Goal: Transaction & Acquisition: Purchase product/service

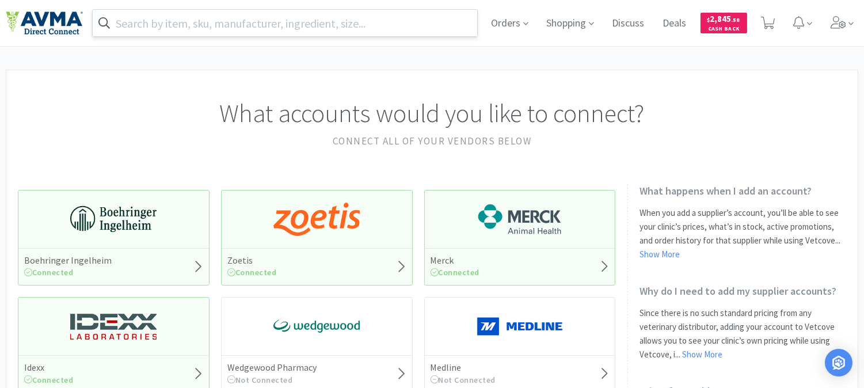
click at [303, 20] on input "text" at bounding box center [285, 23] width 384 height 26
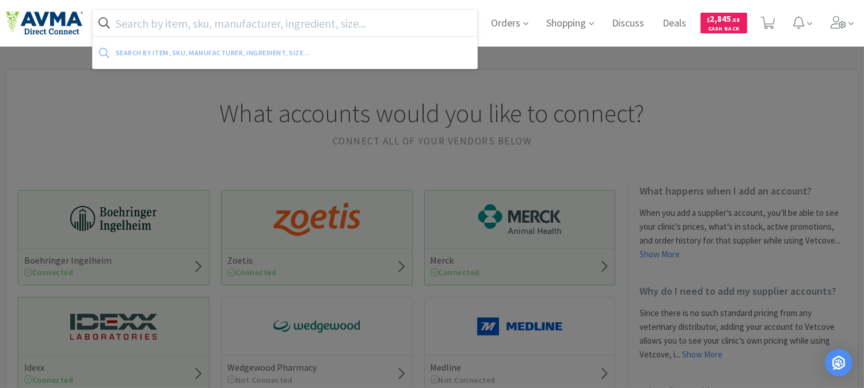
paste input "078944623"
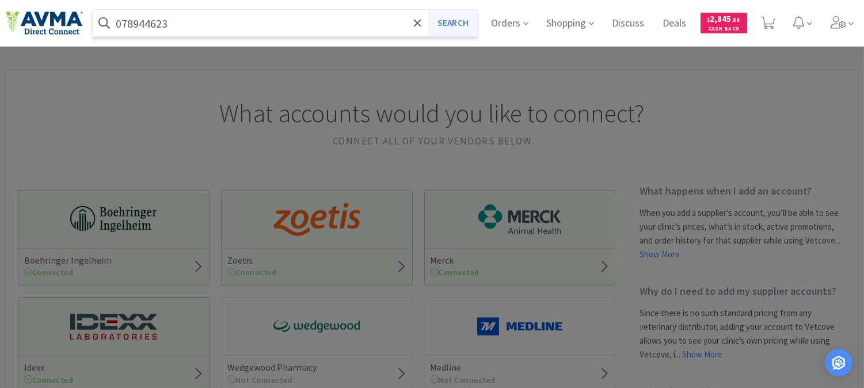
type input "078944623"
click at [455, 21] on button "Search" at bounding box center [453, 23] width 48 height 26
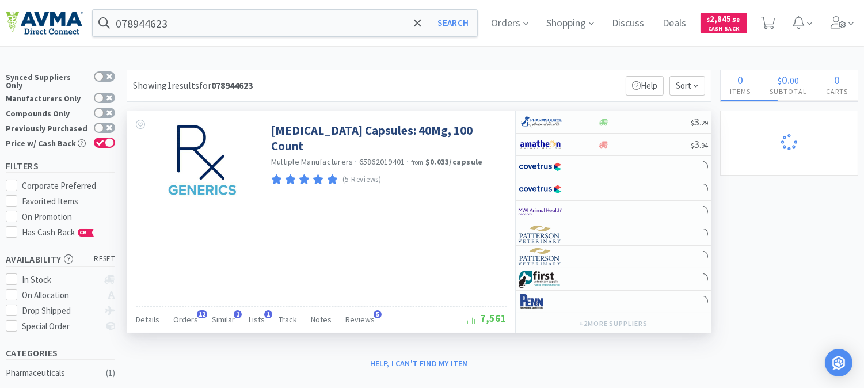
select select "2"
select select "1"
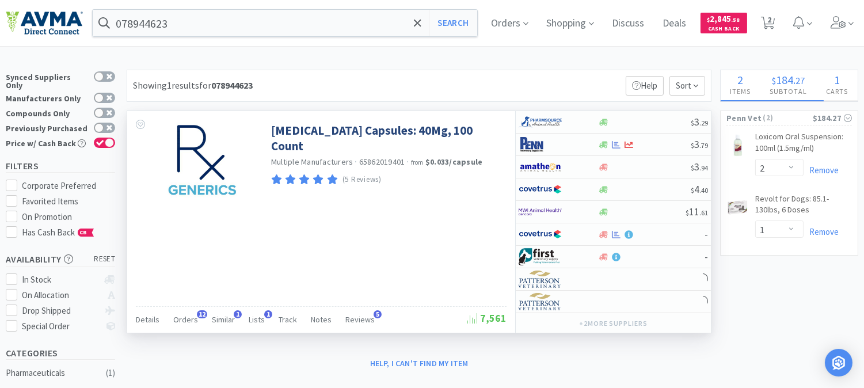
click at [386, 157] on span "65862019401" at bounding box center [382, 162] width 46 height 10
copy span "65862019401"
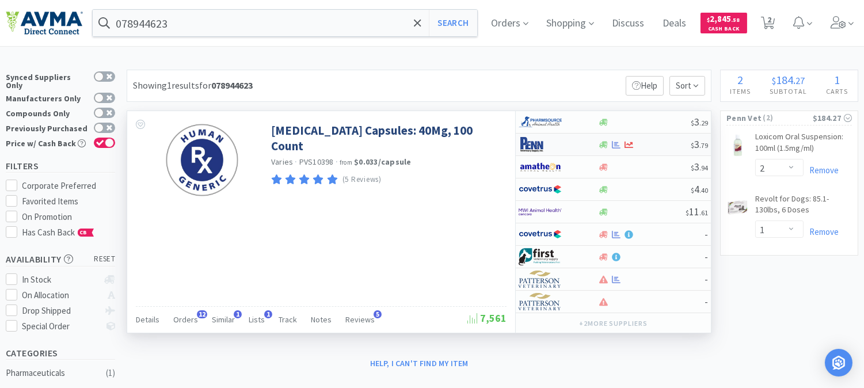
click at [541, 144] on img at bounding box center [539, 144] width 43 height 17
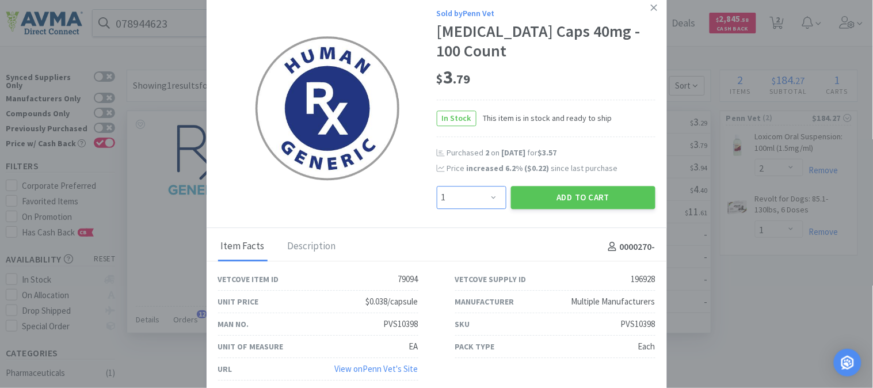
click at [497, 196] on select "Enter Quantity 1 2 3 4 5 6 7 8 9 10 11 12 13 14 15 16 17 18 19 20 Enter Quantity" at bounding box center [472, 197] width 70 height 23
select select "2"
click at [437, 186] on select "Enter Quantity 1 2 3 4 5 6 7 8 9 10 11 12 13 14 15 16 17 18 19 20 Enter Quantity" at bounding box center [472, 197] width 70 height 23
click at [570, 199] on button "Add to Cart" at bounding box center [583, 197] width 144 height 23
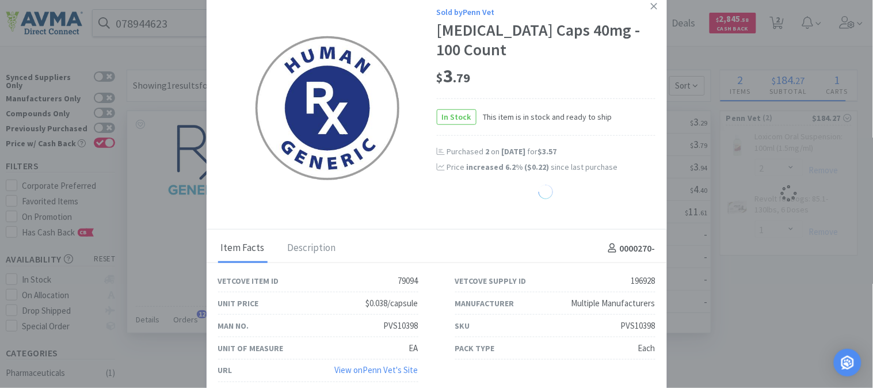
select select "2"
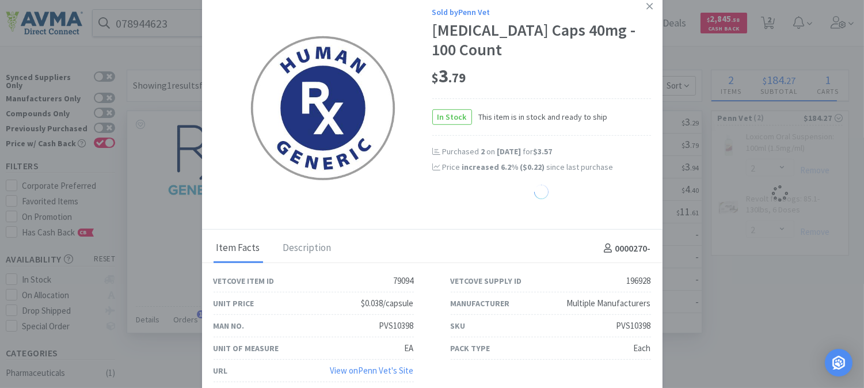
select select "1"
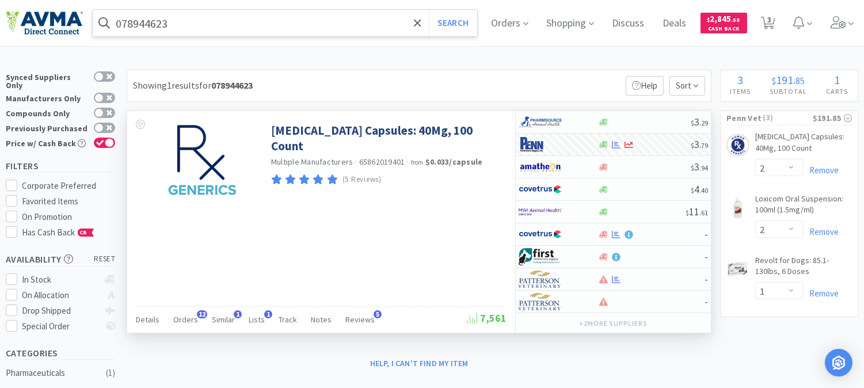
click at [124, 25] on input "078944623" at bounding box center [285, 23] width 384 height 26
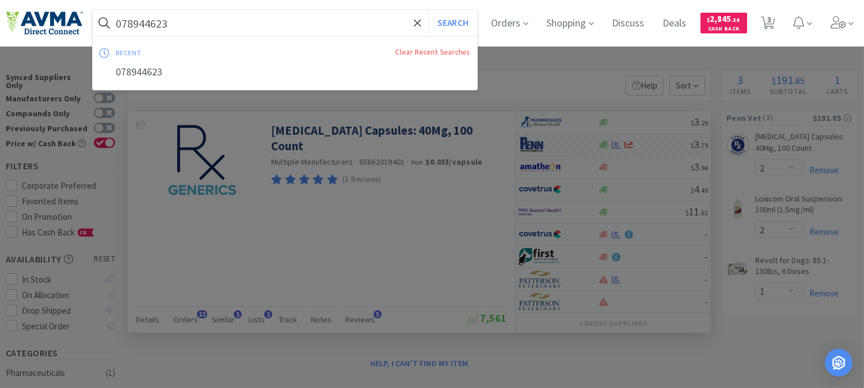
paste input "65975"
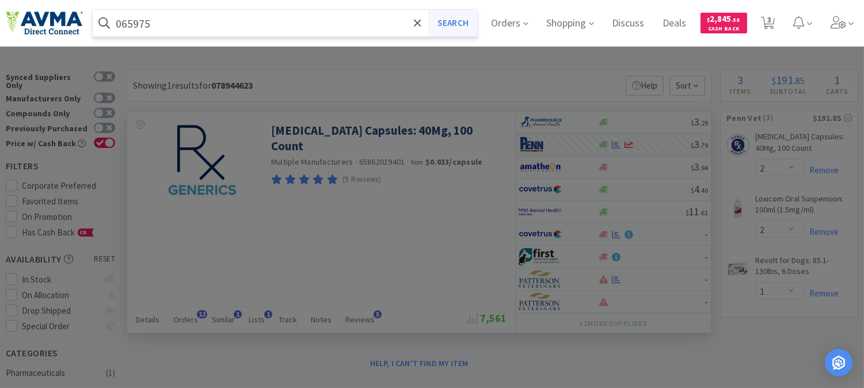
type input "065975"
click at [451, 25] on button "Search" at bounding box center [453, 23] width 48 height 26
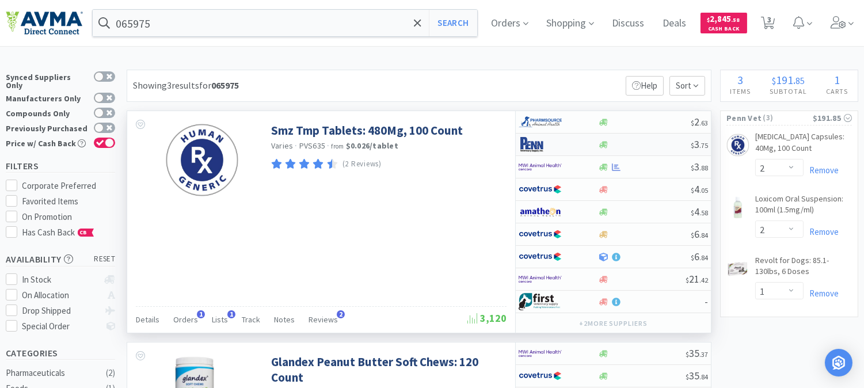
click at [531, 142] on img at bounding box center [539, 144] width 43 height 17
select select "1"
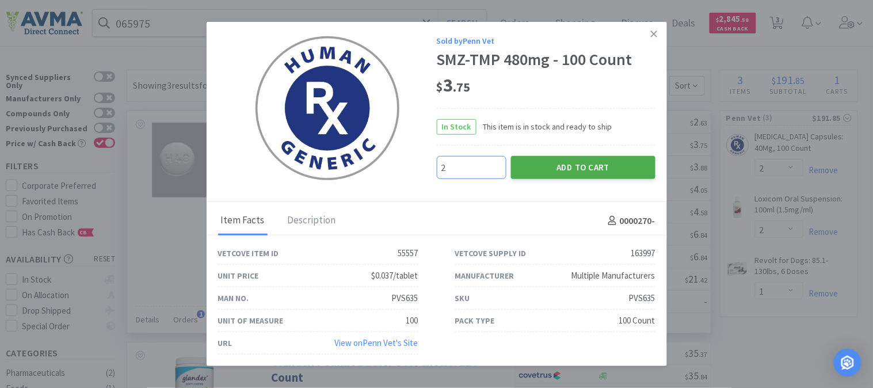
type input "2"
click at [592, 161] on button "Add to Cart" at bounding box center [583, 167] width 144 height 23
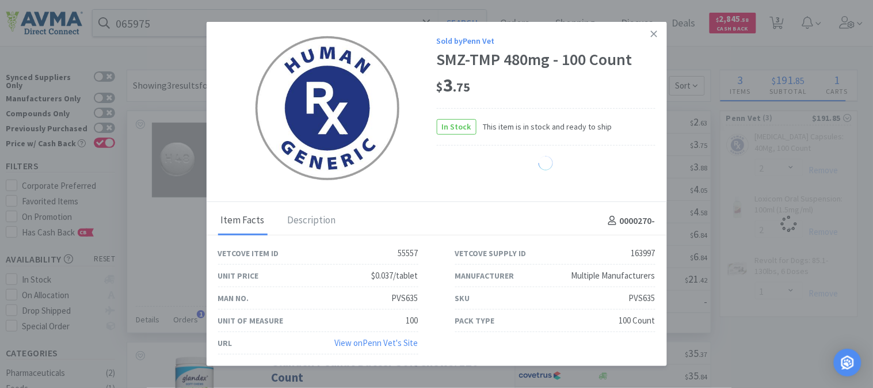
select select "2"
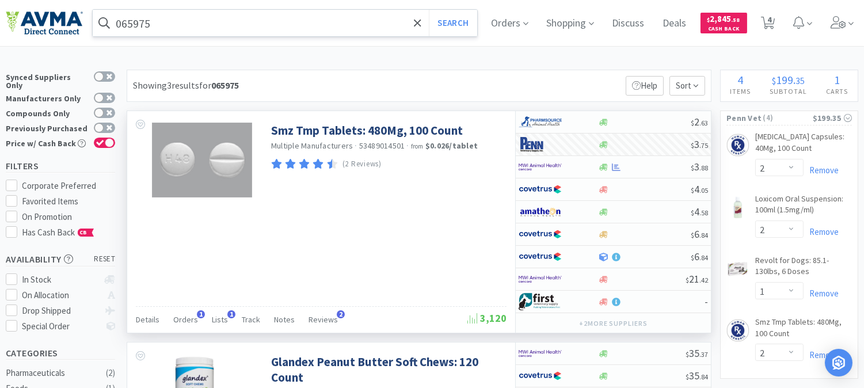
click at [209, 21] on input "065975" at bounding box center [285, 23] width 384 height 26
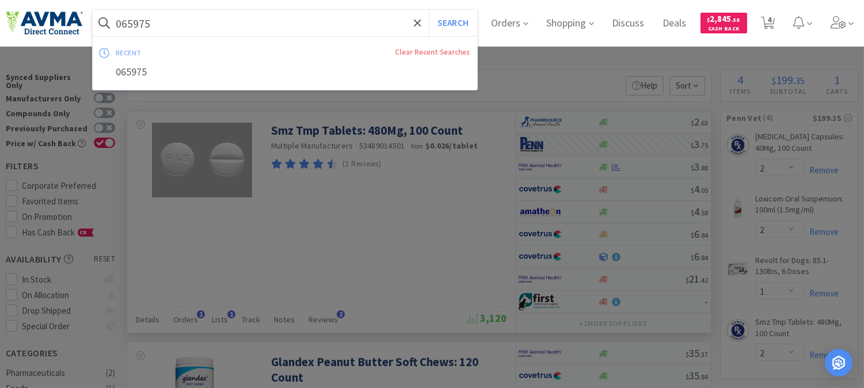
paste input "49792"
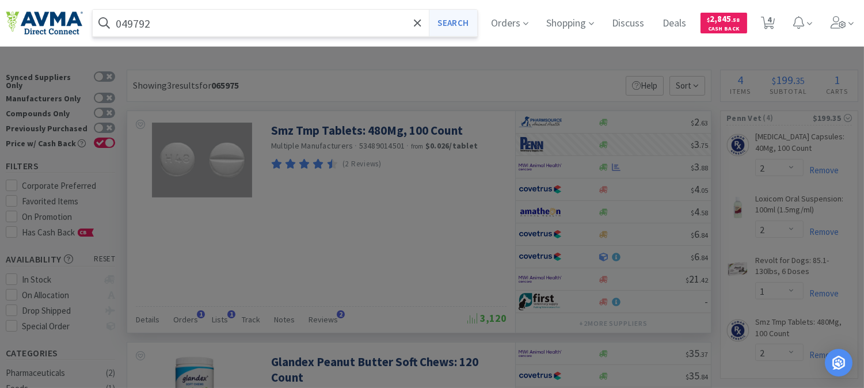
click at [453, 22] on button "Search" at bounding box center [453, 23] width 48 height 26
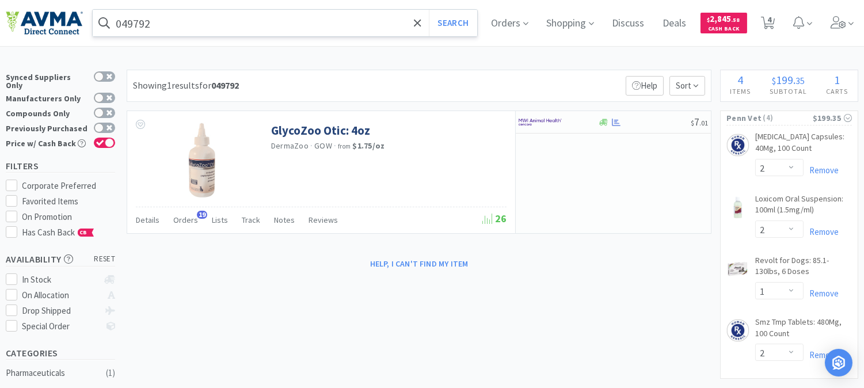
click at [182, 24] on input "049792" at bounding box center [285, 23] width 384 height 26
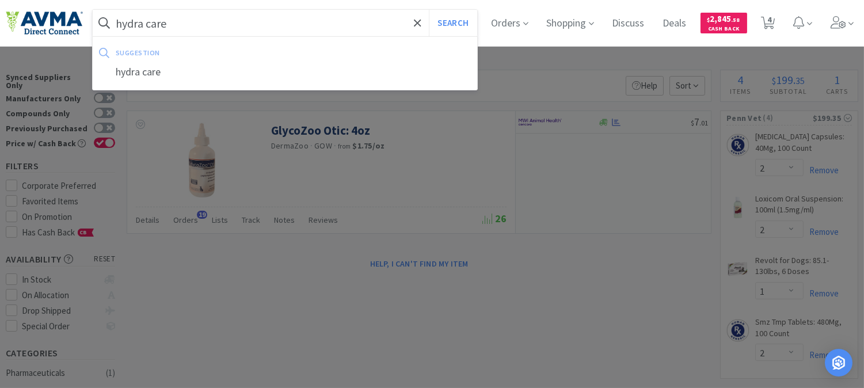
type input "hydra care"
click at [429, 10] on button "Search" at bounding box center [453, 23] width 48 height 26
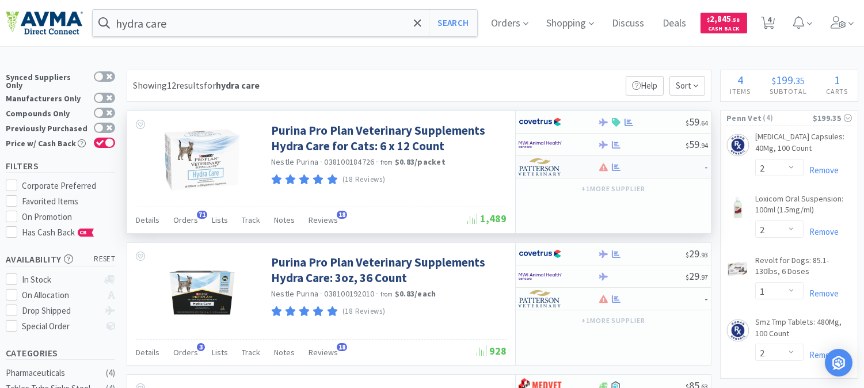
click at [533, 169] on img at bounding box center [539, 166] width 43 height 17
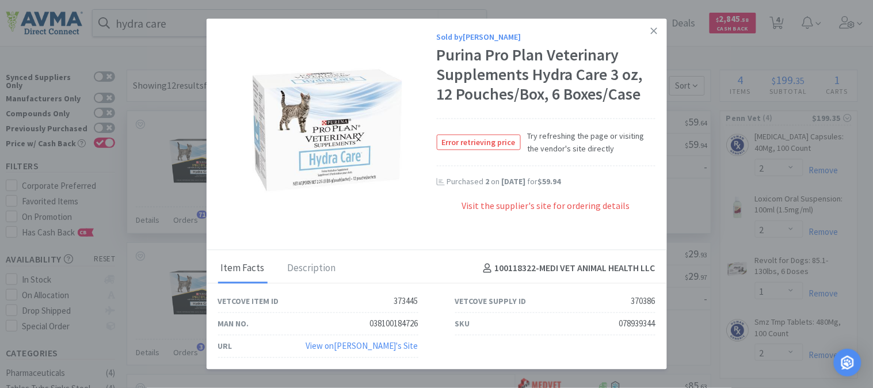
click at [644, 322] on div "078939344" at bounding box center [637, 323] width 36 height 14
copy div "078939344"
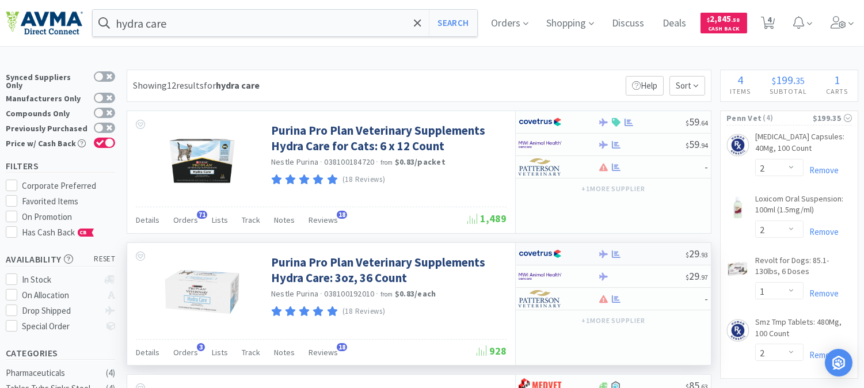
scroll to position [64, 0]
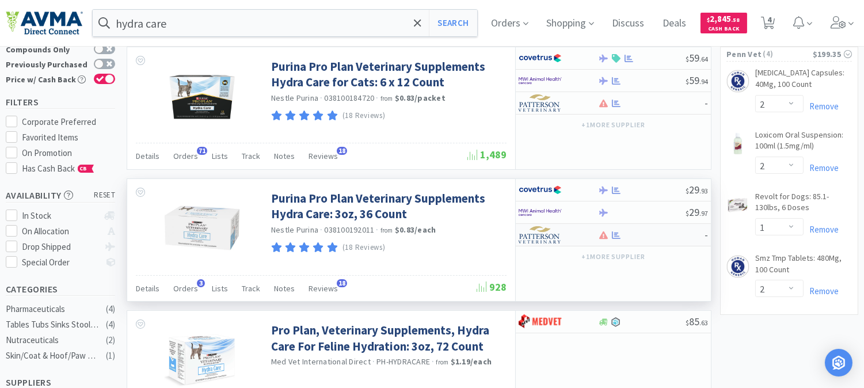
click at [539, 236] on img at bounding box center [539, 234] width 43 height 17
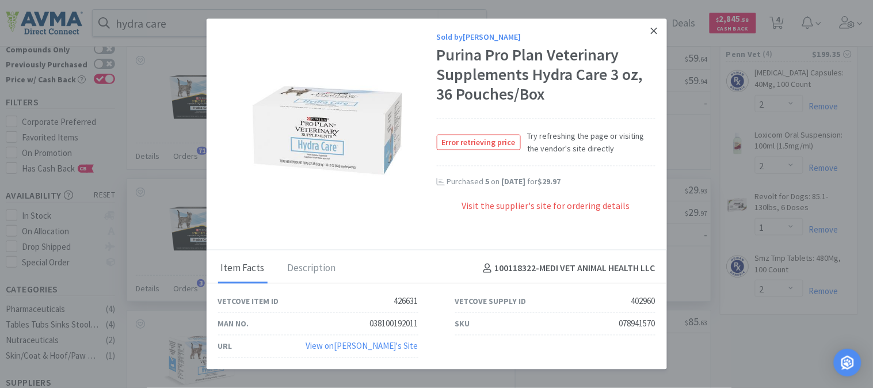
click at [652, 33] on icon at bounding box center [654, 31] width 6 height 6
